Goal: Check status: Check status

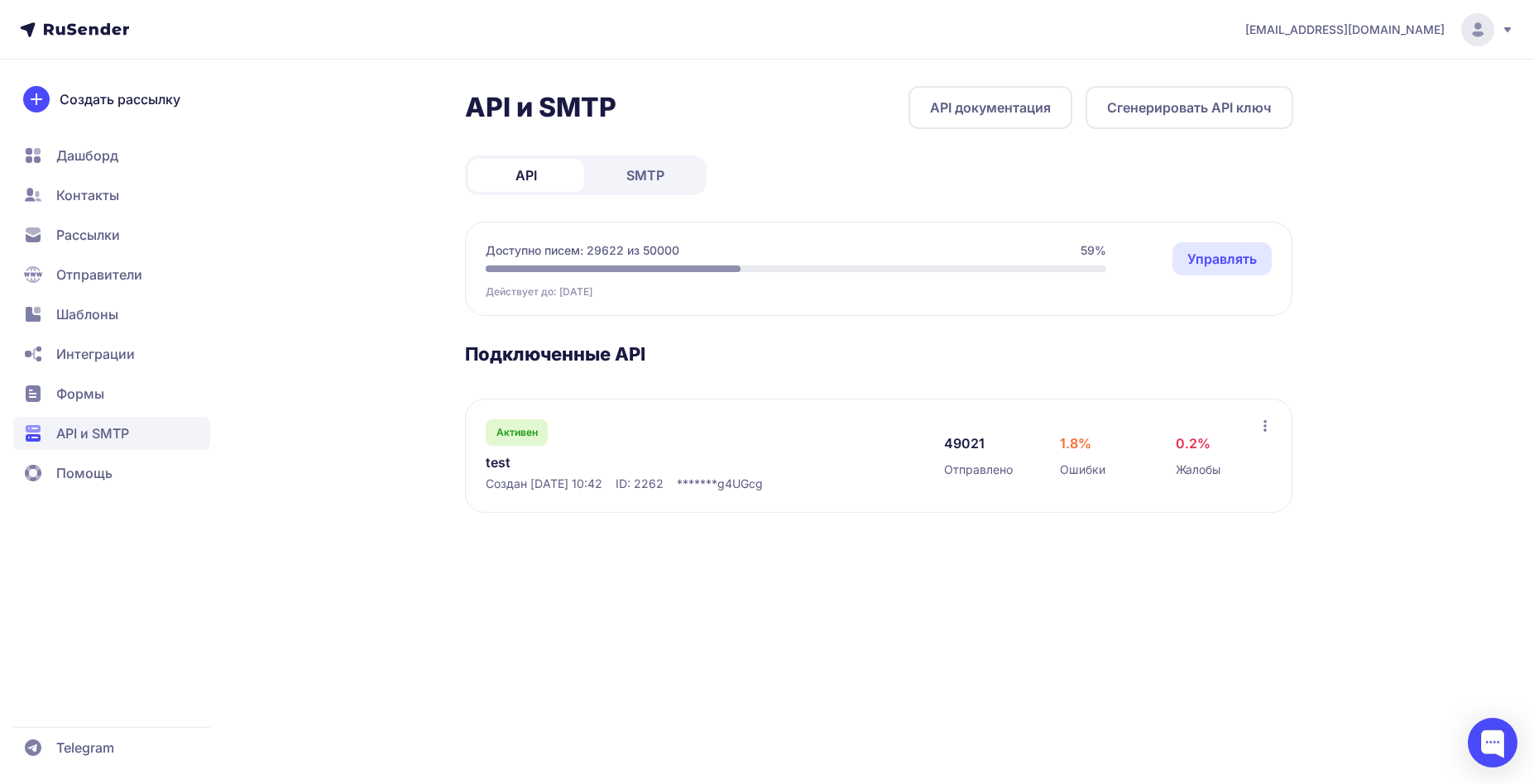
click at [499, 463] on link "test" at bounding box center [655, 462] width 339 height 20
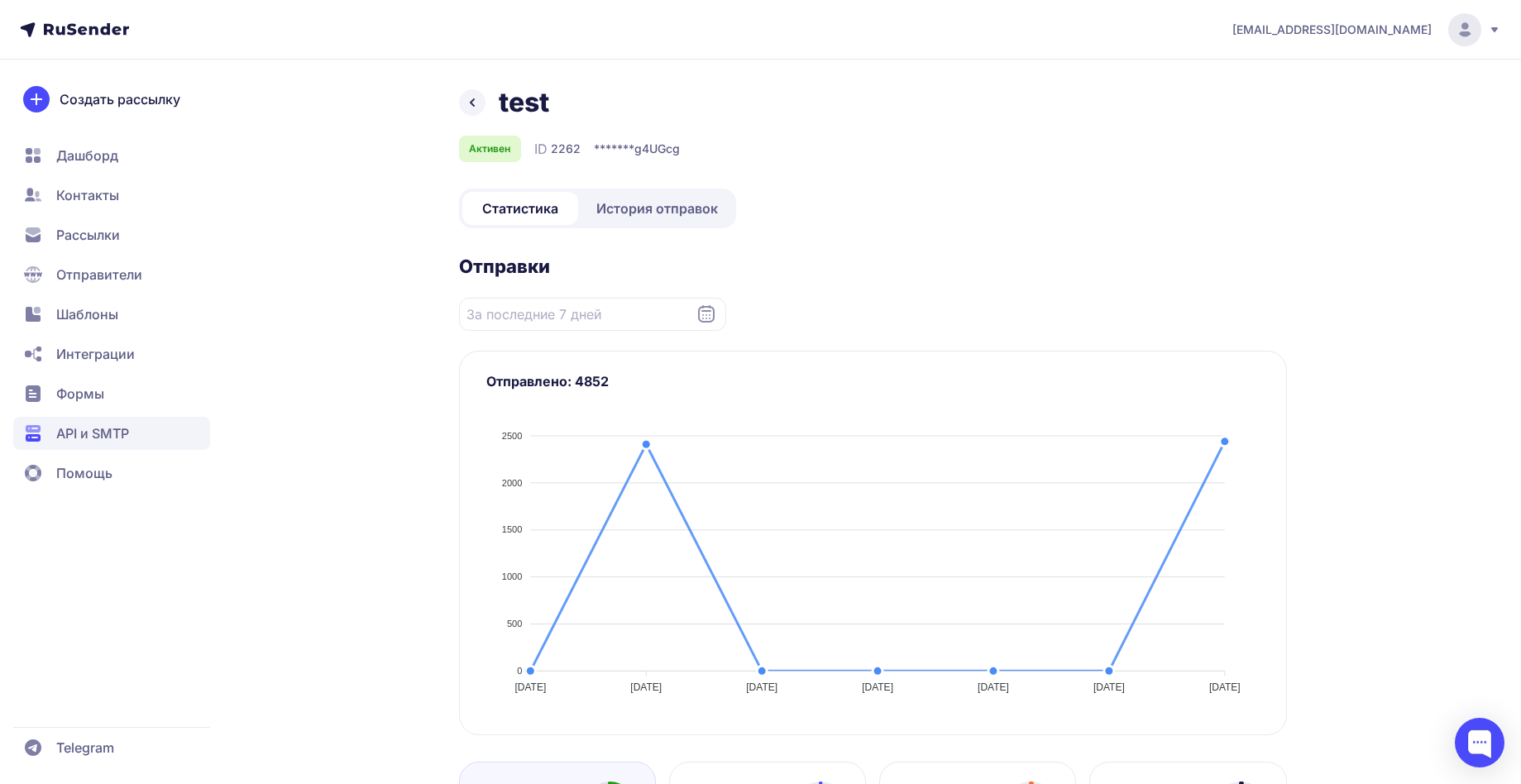
click at [635, 202] on span "История отправок" at bounding box center [657, 209] width 121 height 20
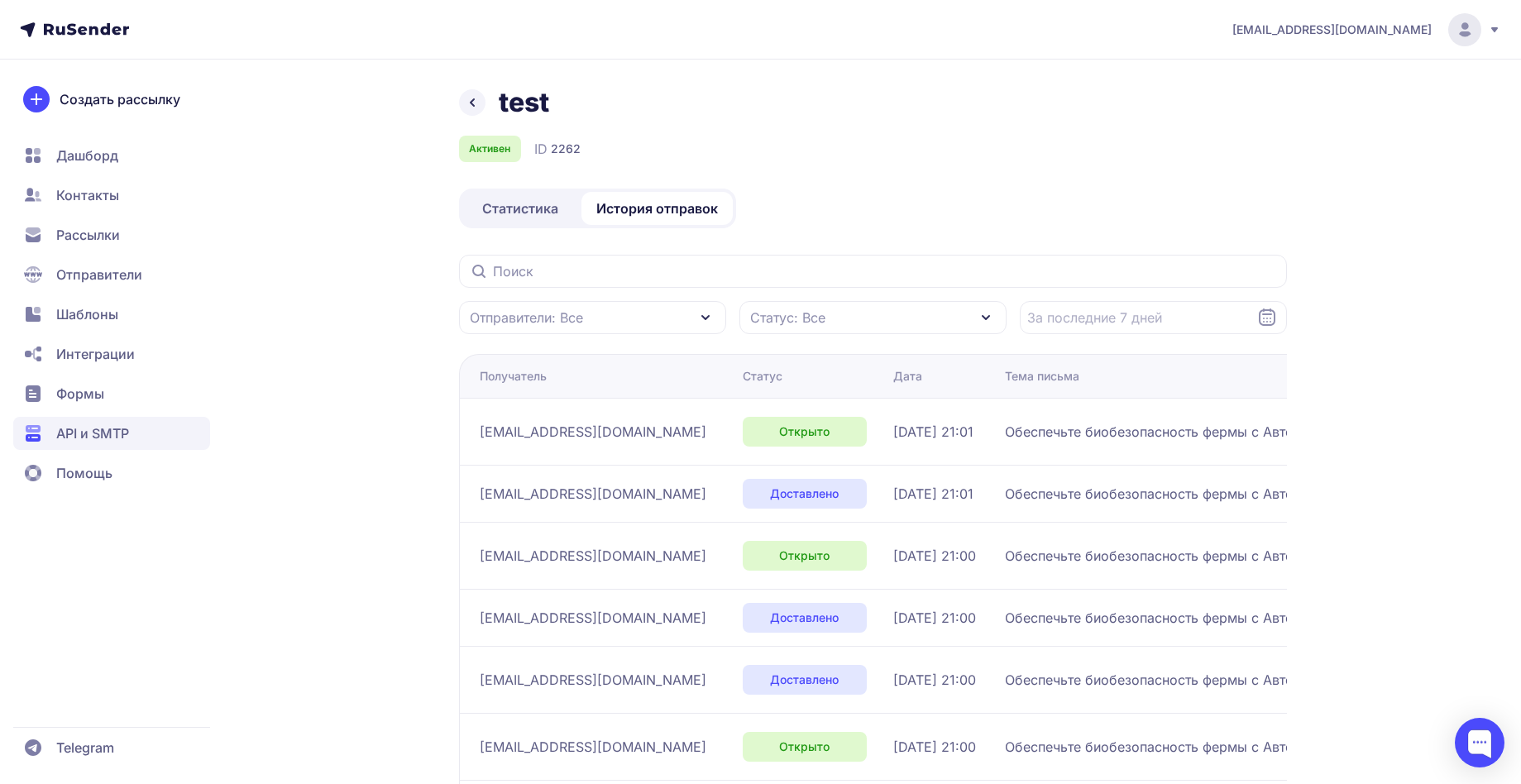
click at [843, 321] on div "Статус: Все" at bounding box center [873, 317] width 267 height 33
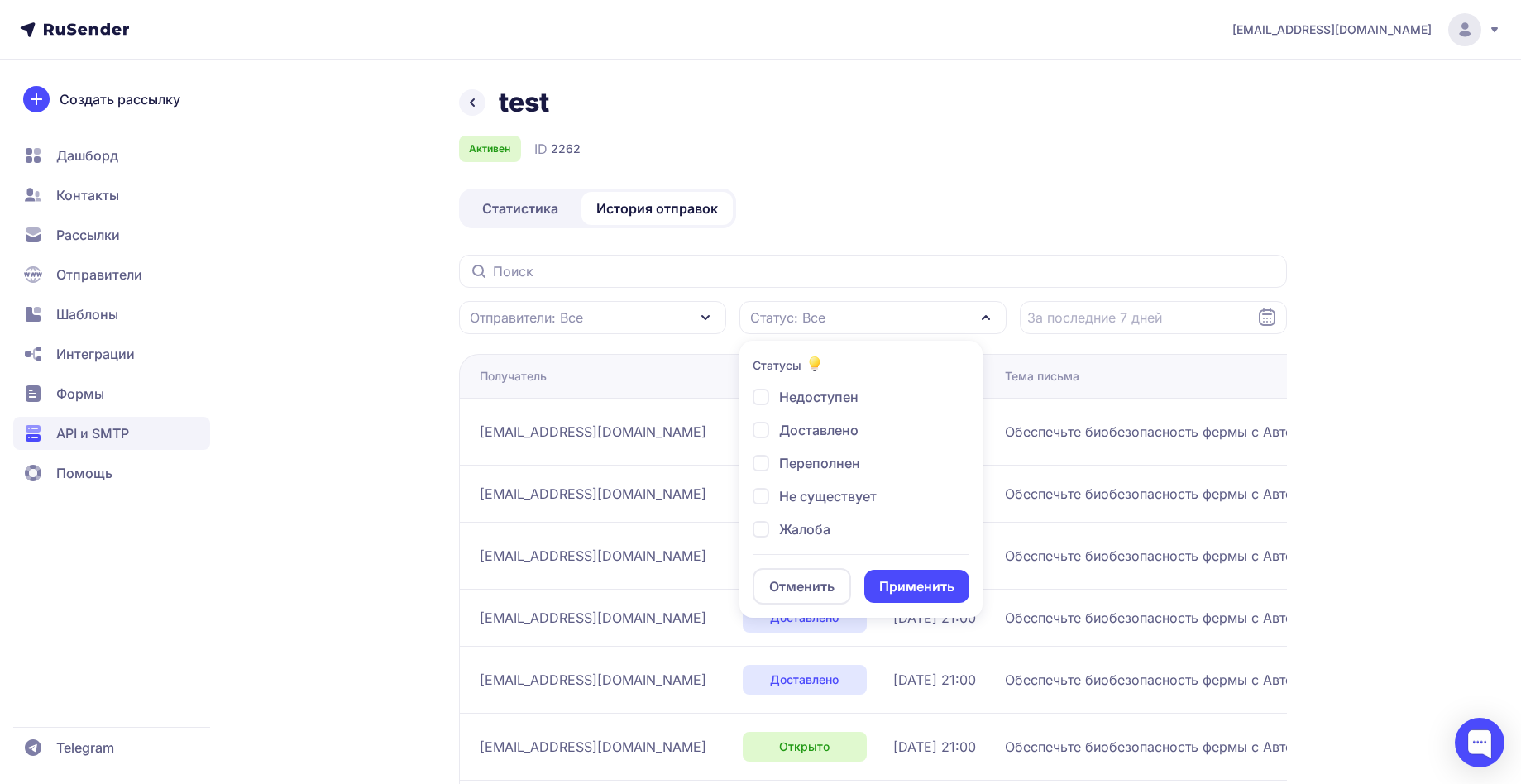
click at [844, 531] on div "Недоступен Доставлено Переполнен Не существует Жалоба Кликнул Отписан Открыто О…" at bounding box center [861, 466] width 217 height 157
click at [774, 552] on div "Жалоба" at bounding box center [792, 562] width 81 height 20
checkbox input "true"
click at [905, 572] on div "Отменить Применить" at bounding box center [861, 579] width 217 height 50
click at [905, 581] on button "Применить" at bounding box center [916, 586] width 105 height 33
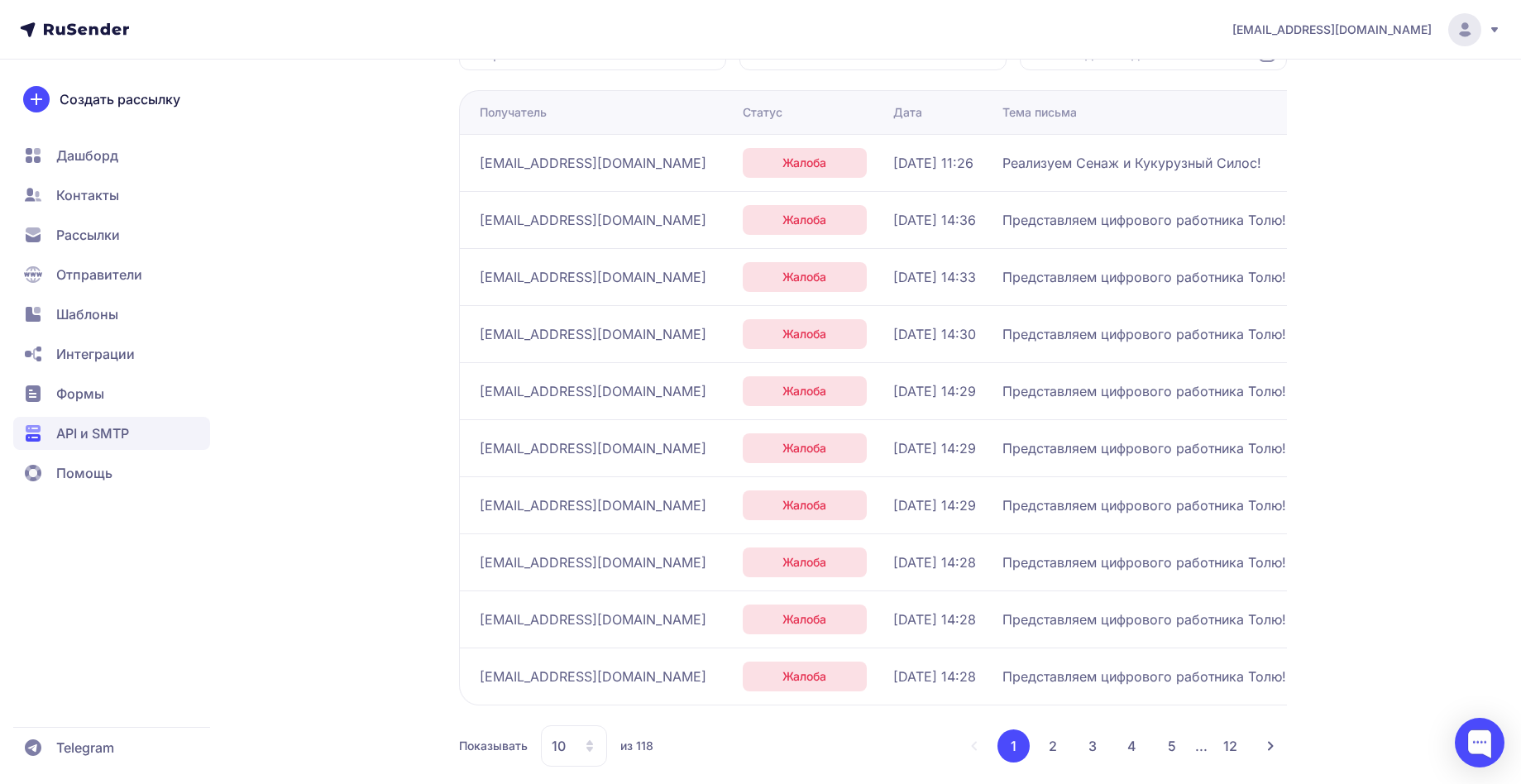
scroll to position [286, 0]
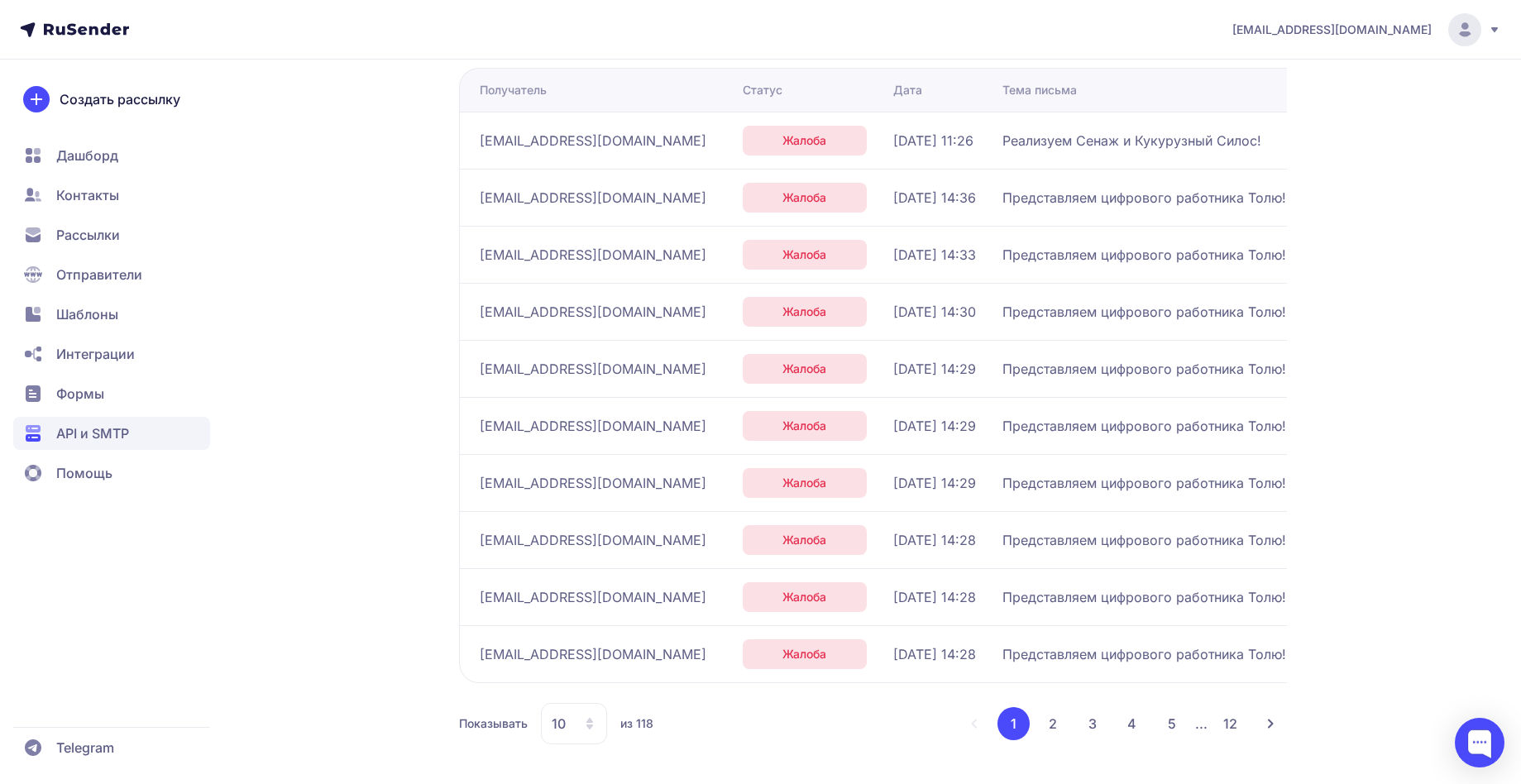
click at [1056, 728] on button "2" at bounding box center [1053, 724] width 33 height 33
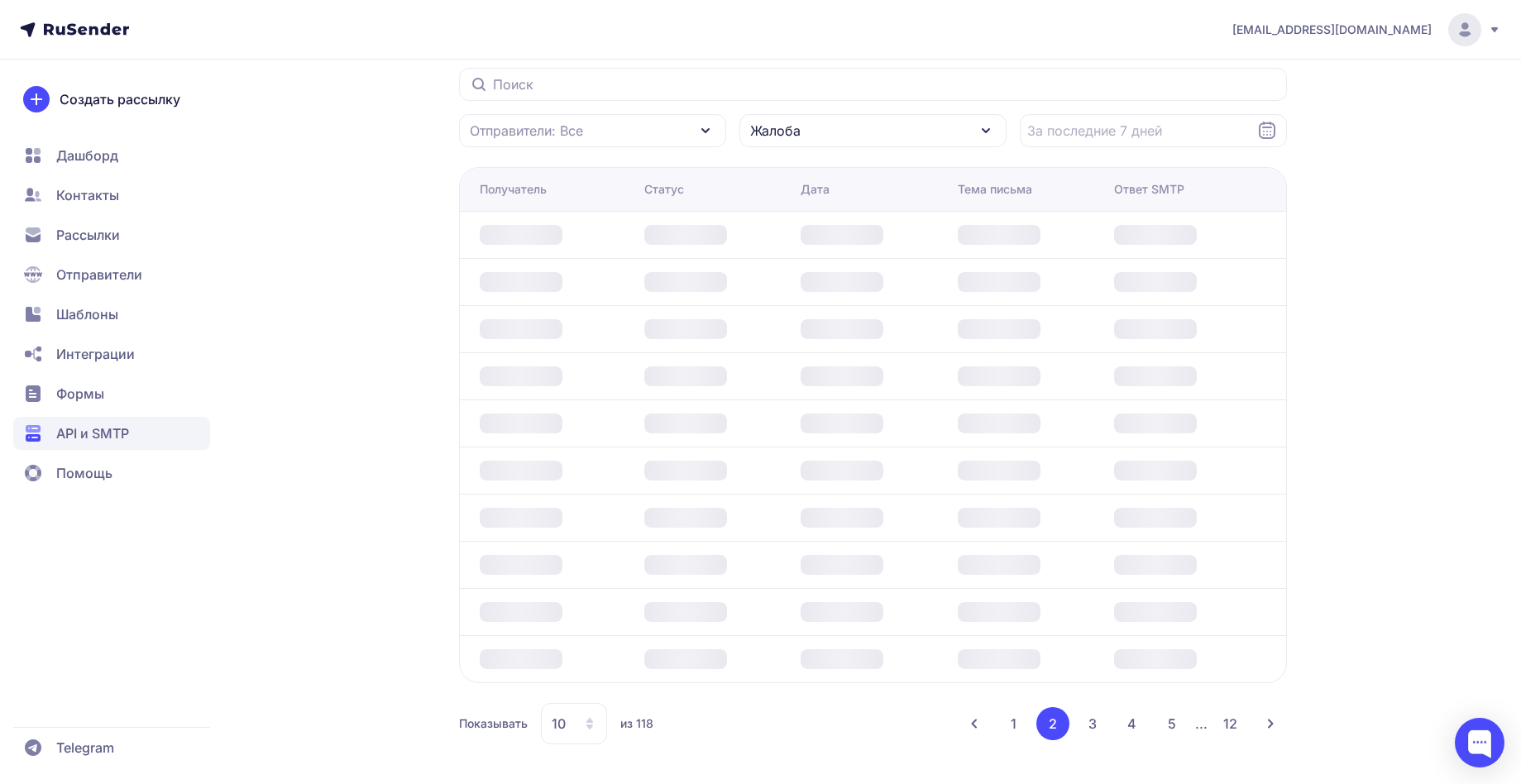
scroll to position [286, 0]
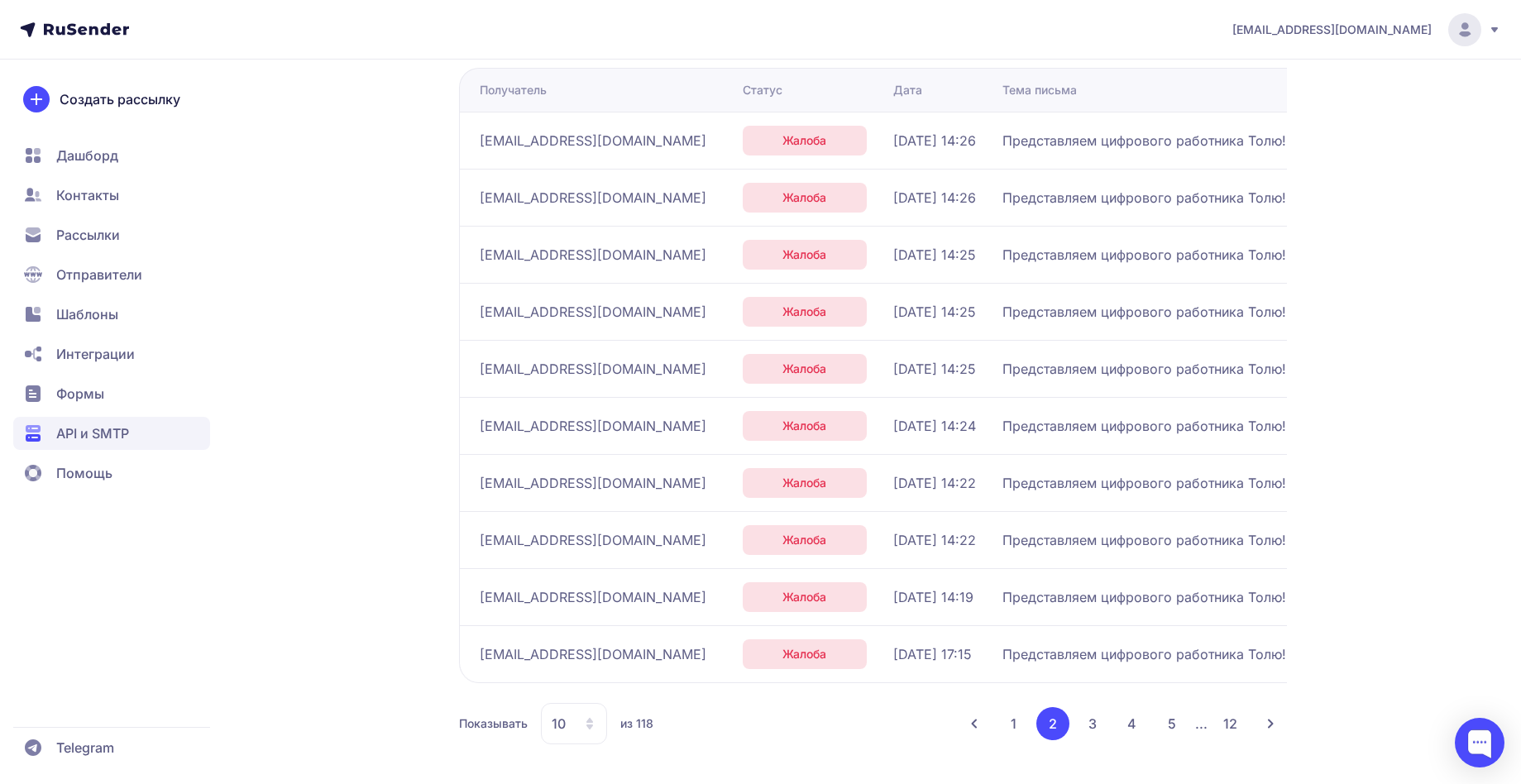
click at [1097, 731] on button "3" at bounding box center [1092, 724] width 33 height 33
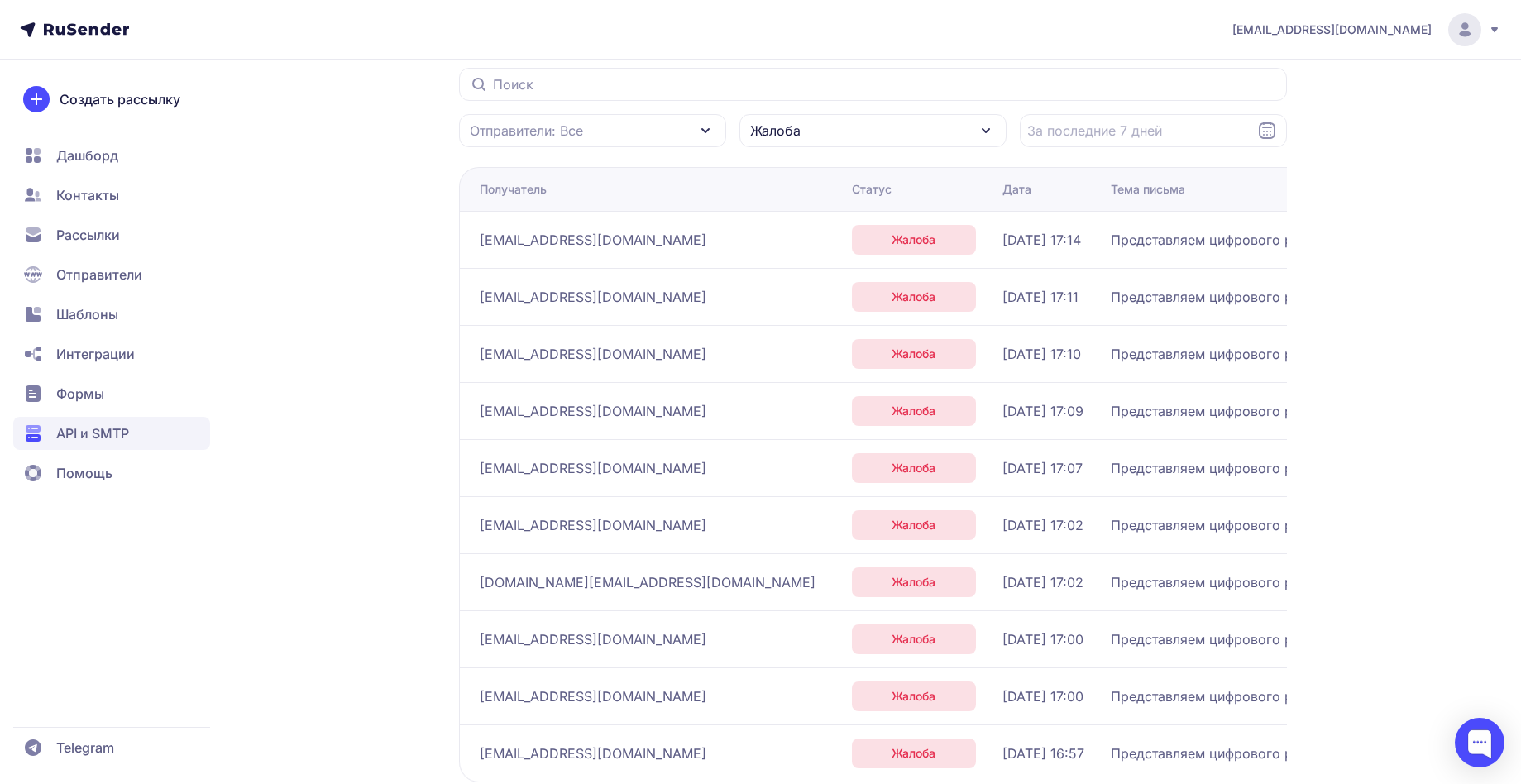
scroll to position [286, 0]
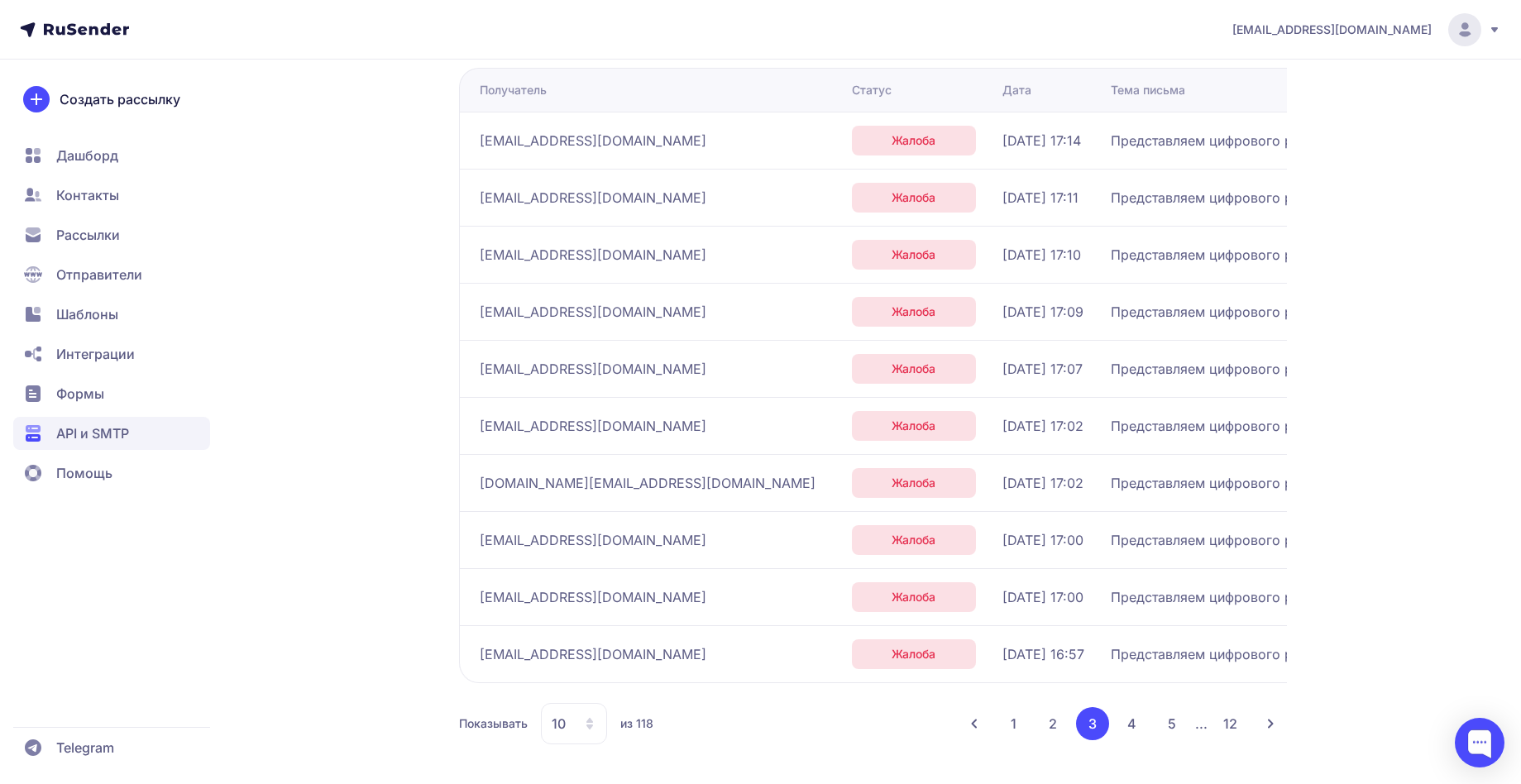
click at [1007, 727] on button "1" at bounding box center [1013, 724] width 32 height 33
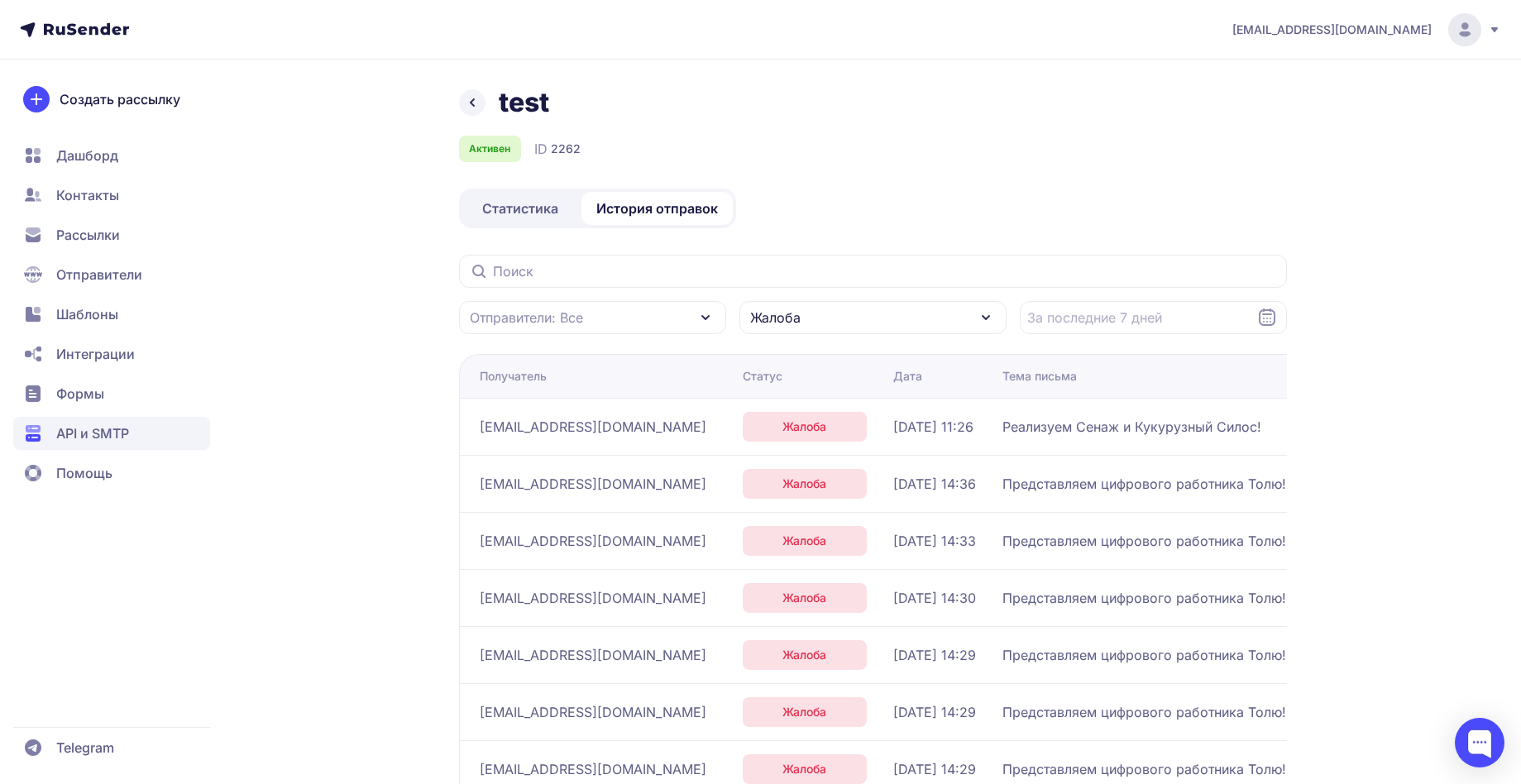
click at [520, 191] on div "Статистика История отправок" at bounding box center [597, 209] width 277 height 40
click at [524, 211] on span "Статистика" at bounding box center [520, 209] width 76 height 20
